Goal: Transaction & Acquisition: Purchase product/service

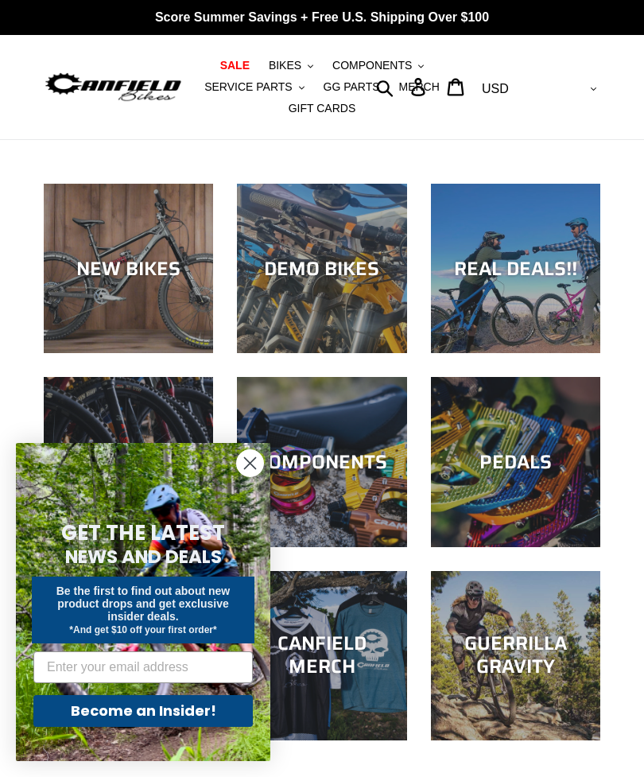
click at [256, 462] on circle "Close dialog" at bounding box center [250, 463] width 26 height 26
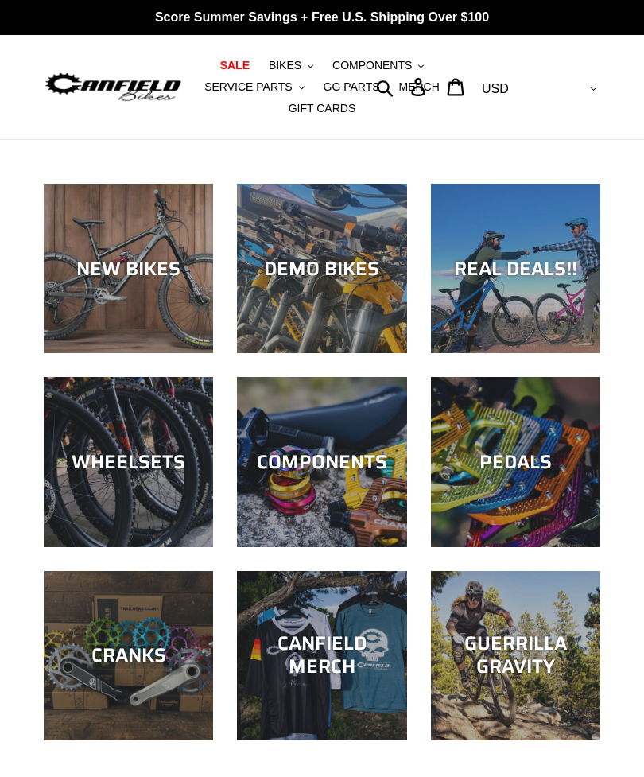
click at [111, 277] on div "NEW BIKES" at bounding box center [128, 268] width 169 height 23
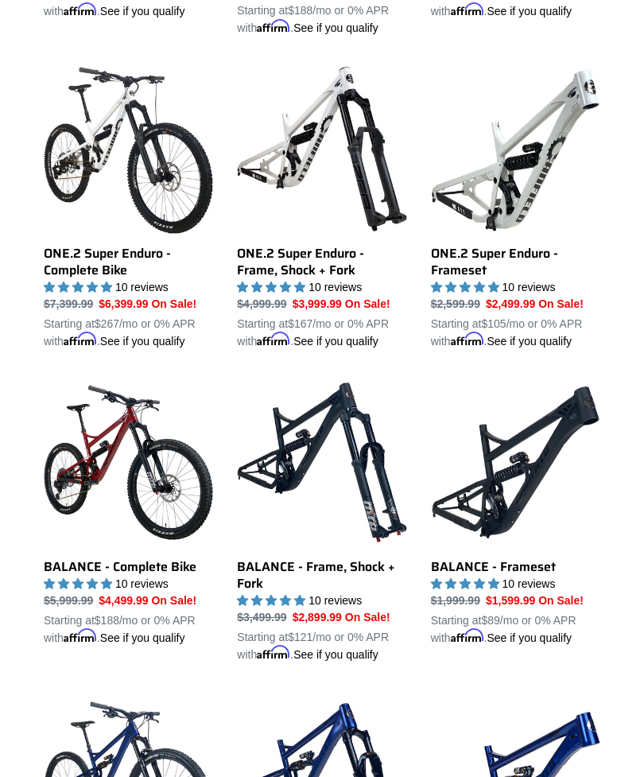
scroll to position [1062, 0]
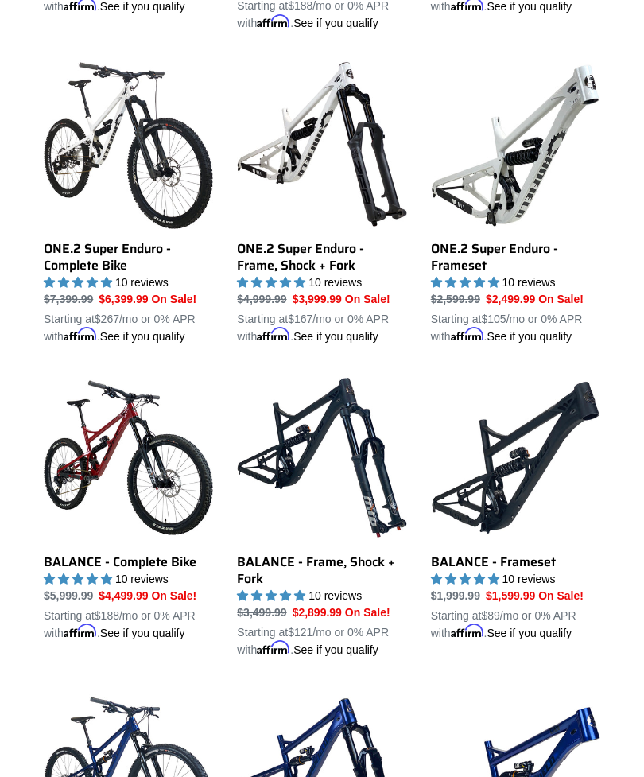
click at [89, 507] on link "BALANCE - Complete Bike" at bounding box center [128, 507] width 169 height 269
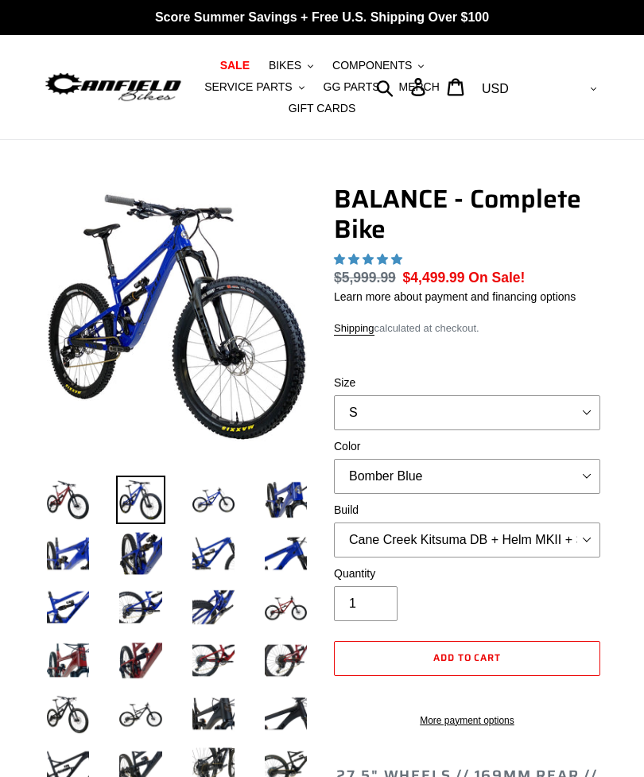
select select "highest-rating"
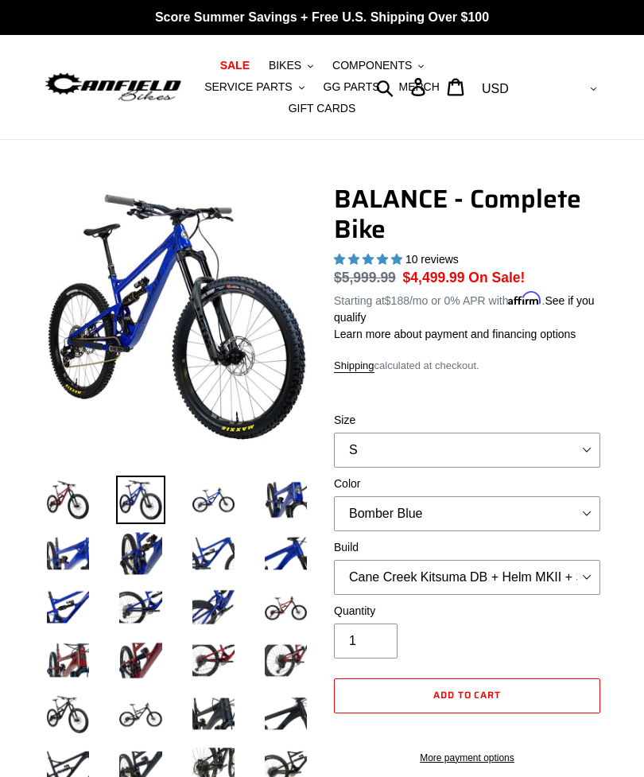
click at [392, 416] on label "Size" at bounding box center [467, 420] width 266 height 17
click at [392, 432] on select "S M L XL" at bounding box center [467, 449] width 266 height 35
select select "XL"
click at [384, 509] on select "Bomber Blue Goat's Blood Stealth Black" at bounding box center [467, 513] width 266 height 35
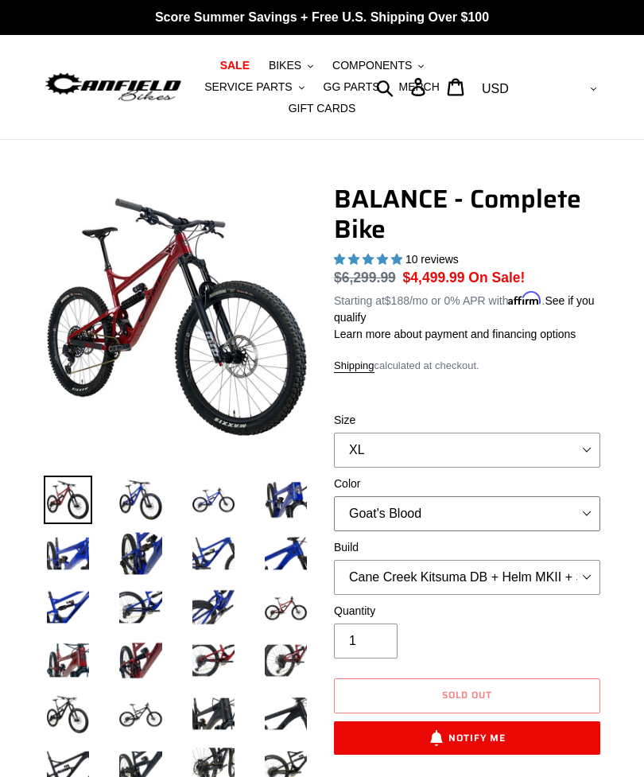
click at [386, 508] on select "Bomber Blue Goat's Blood Stealth Black" at bounding box center [467, 513] width 266 height 35
select select "Stealth Black"
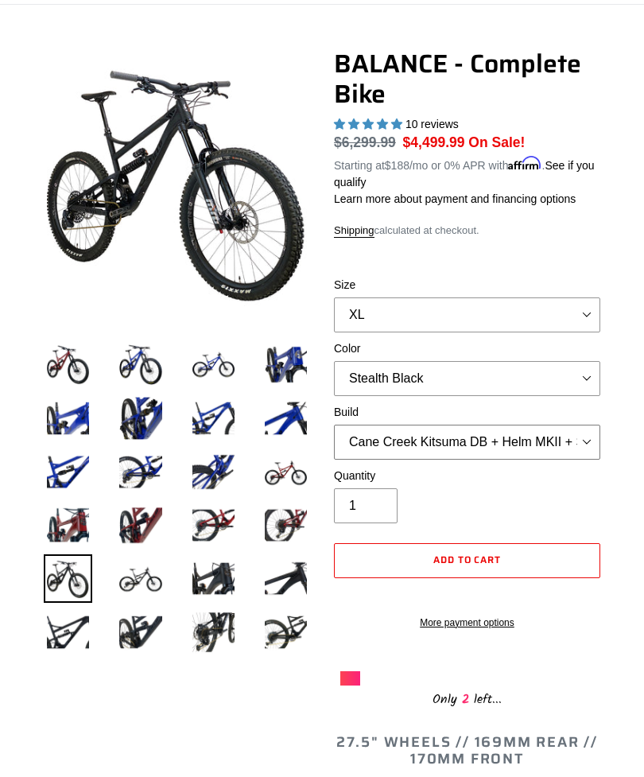
click at [442, 435] on select "Cane Creek Kitsuma DB + Helm MKII + SRAM GX Cane Creek Kitsuma DB + Helm MKII +…" at bounding box center [467, 442] width 266 height 35
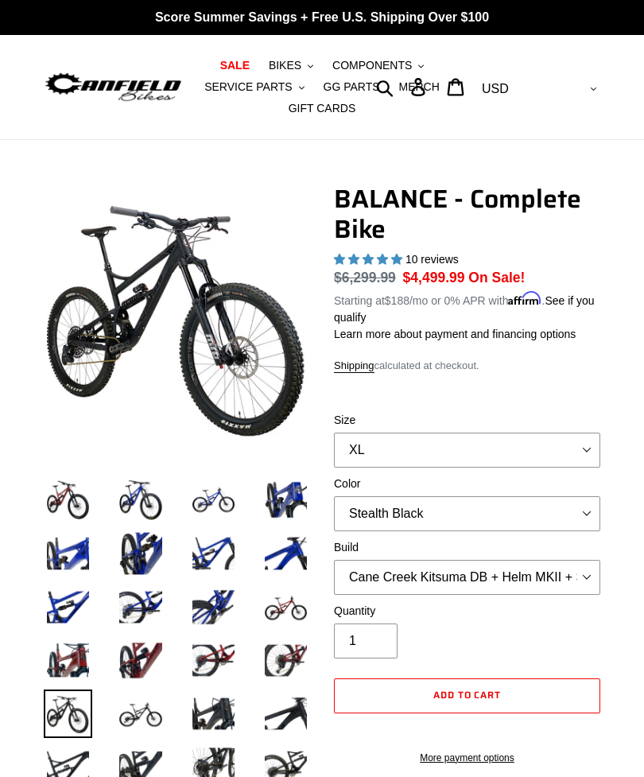
click at [291, 59] on span "BIKES" at bounding box center [285, 66] width 33 height 14
